Goal: Navigation & Orientation: Find specific page/section

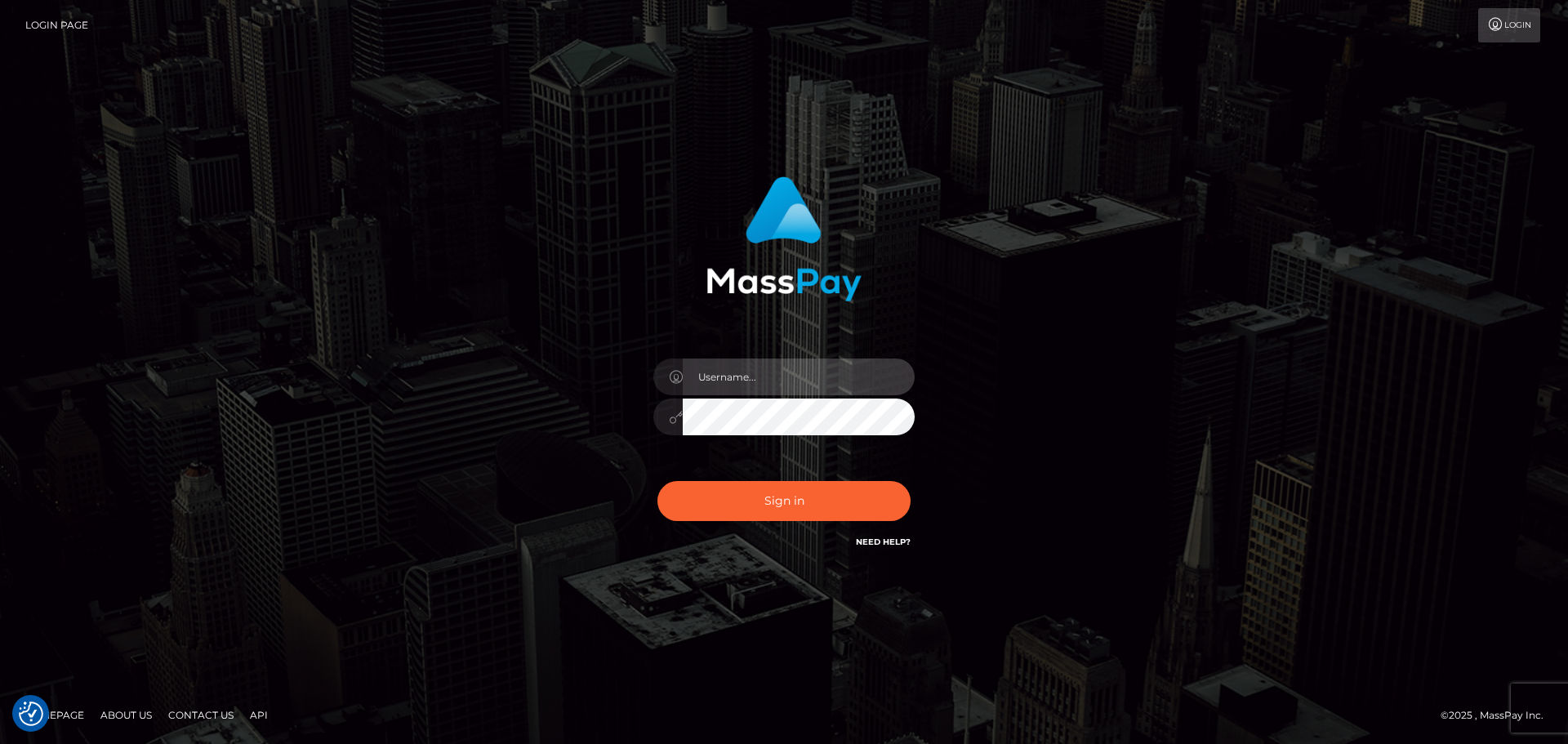
click at [799, 377] on input "text" at bounding box center [799, 377] width 232 height 37
click at [892, 347] on div at bounding box center [784, 408] width 286 height 125
click at [829, 364] on input "text" at bounding box center [799, 377] width 232 height 37
click at [0, 743] on com-1password-button at bounding box center [0, 744] width 0 height 0
type input "dawson.throne"
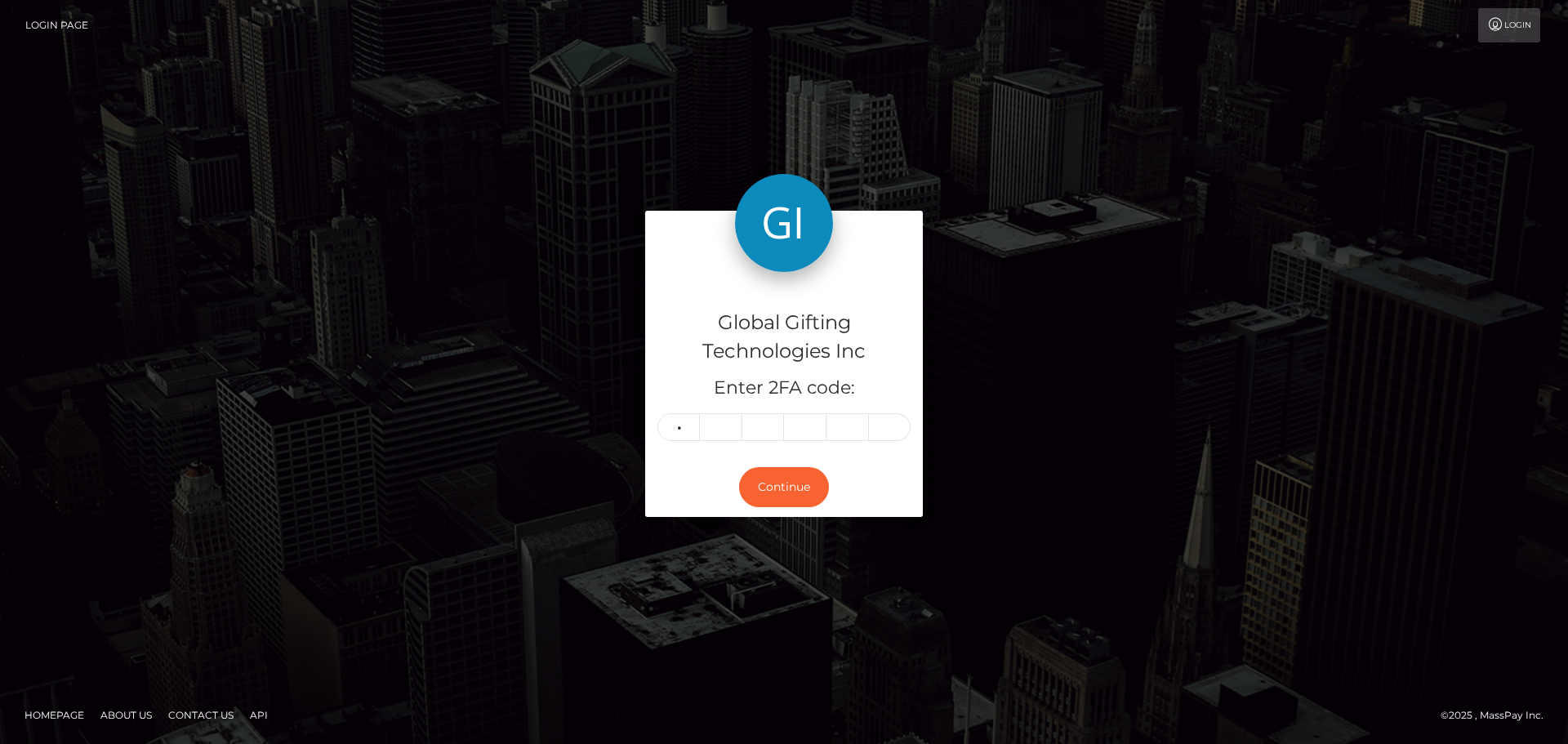
type input "4"
type input "3"
type input "1"
type input "7"
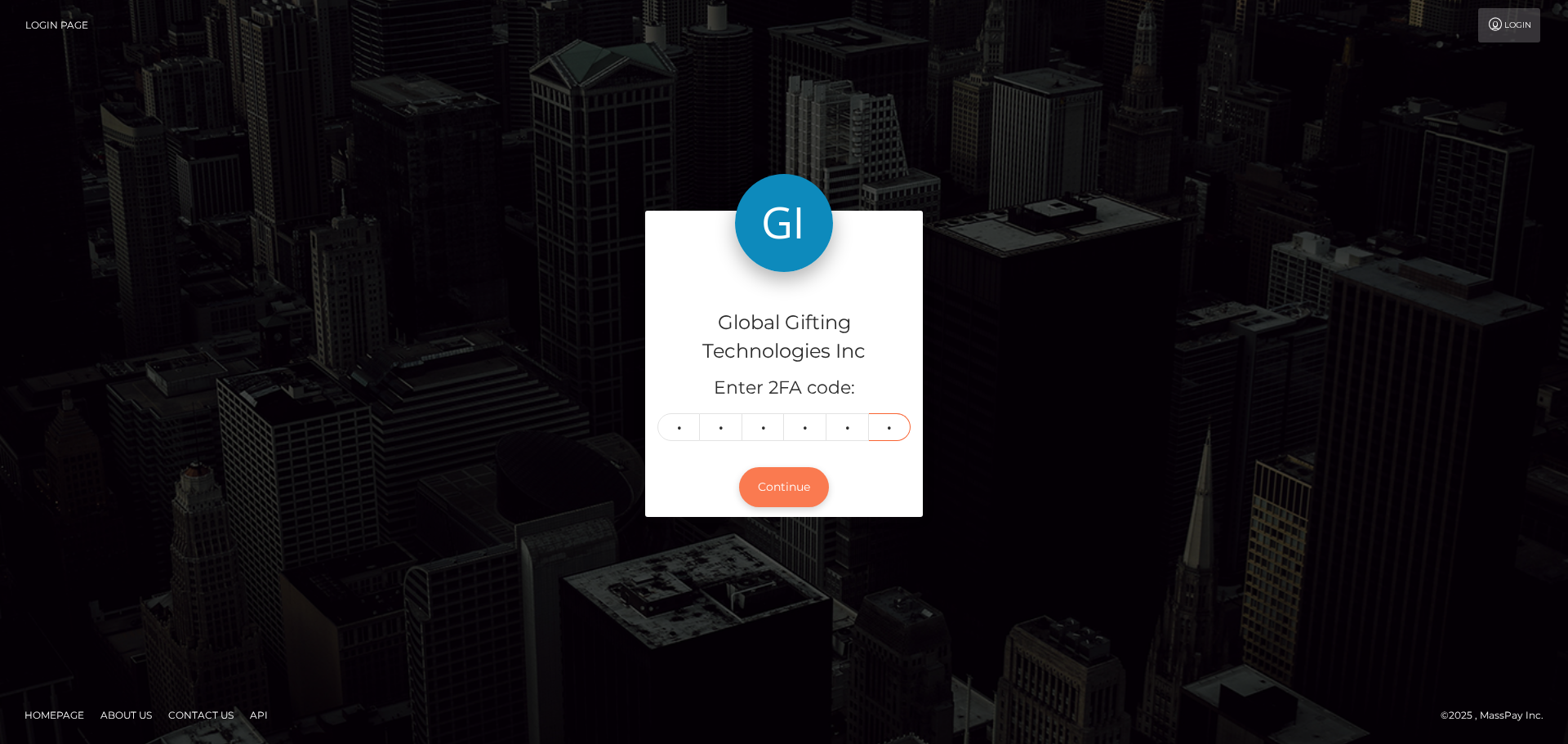
type input "0"
click at [799, 481] on button "Continue" at bounding box center [784, 487] width 90 height 40
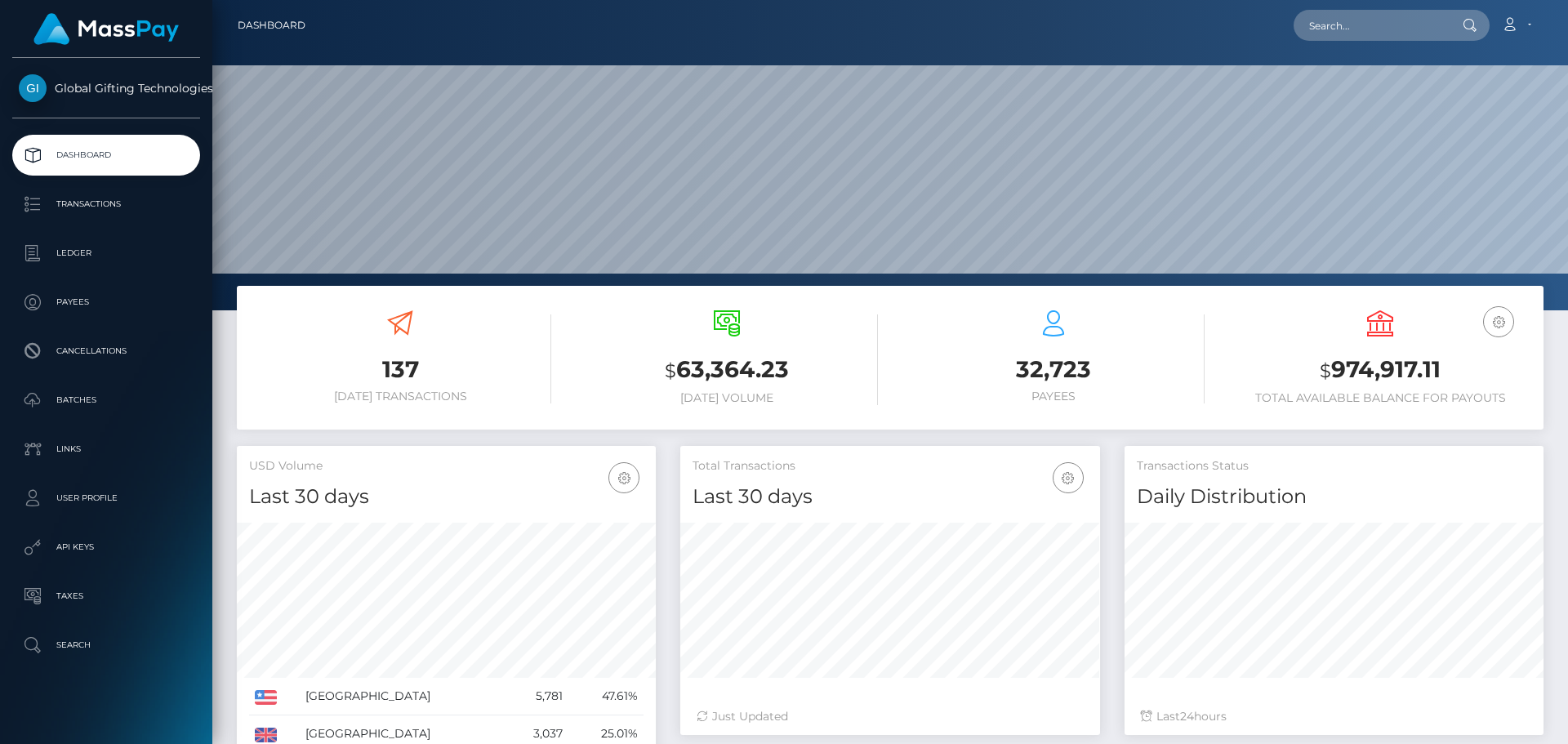
scroll to position [290, 420]
